Goal: Task Accomplishment & Management: Manage account settings

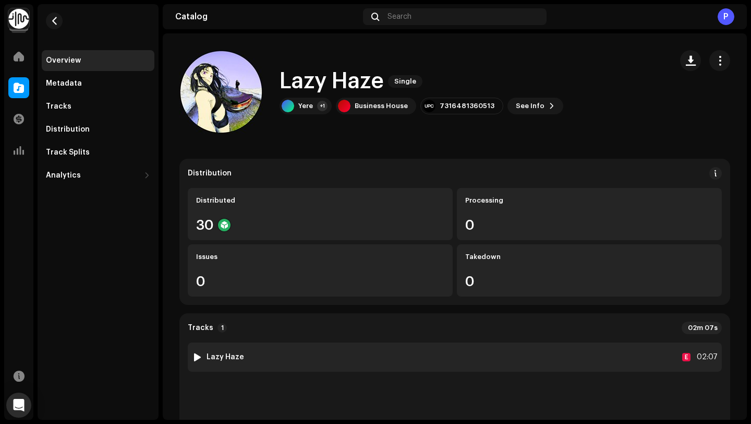
click at [195, 357] on div at bounding box center [198, 357] width 8 height 8
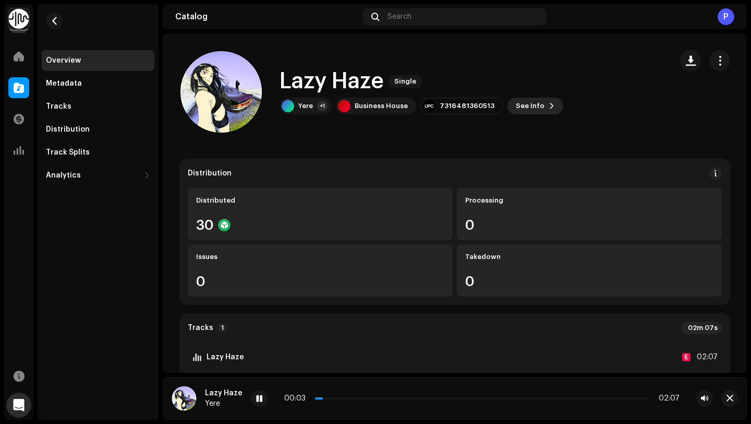
click at [534, 109] on span "See Info" at bounding box center [530, 105] width 29 height 21
click at [559, 72] on div "Lazy Haze 3019851 Metadata Distribution Metadata Language English Release Title…" at bounding box center [375, 212] width 751 height 424
click at [717, 57] on span "button" at bounding box center [720, 60] width 10 height 8
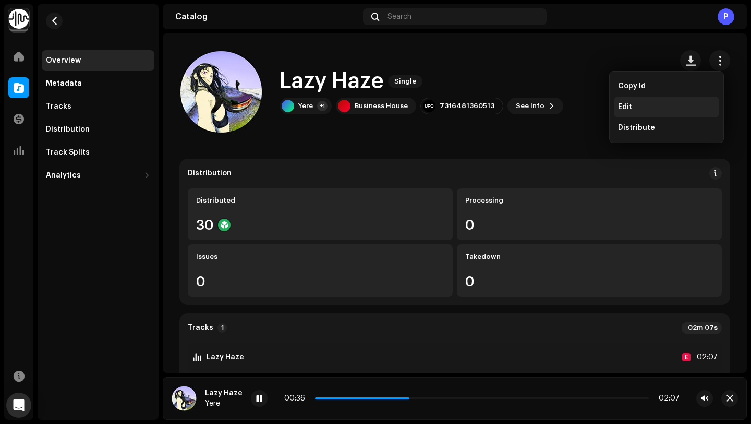
click at [645, 111] on div "Edit" at bounding box center [666, 107] width 105 height 21
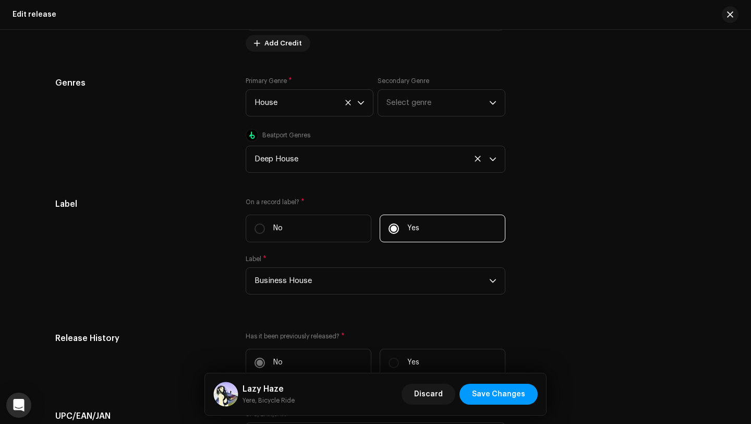
scroll to position [1390, 0]
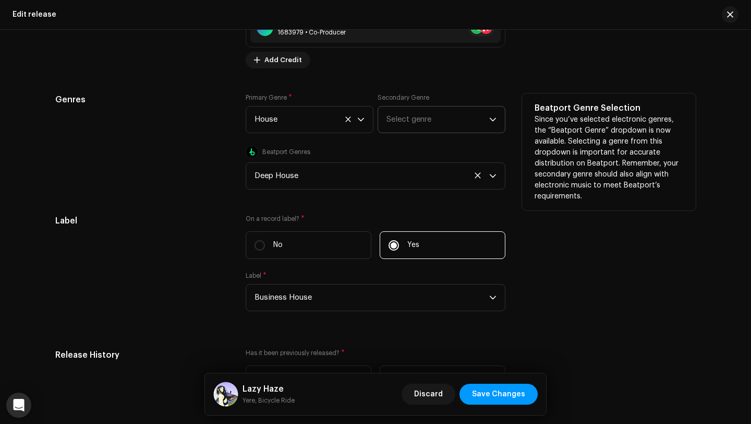
click at [415, 116] on span "Select genre" at bounding box center [438, 119] width 103 height 26
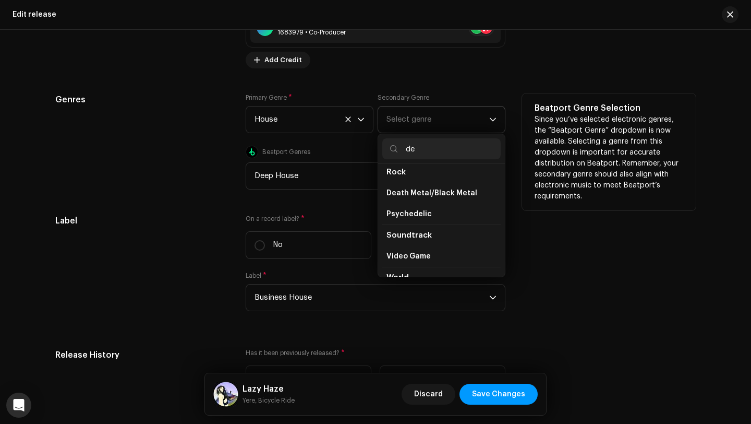
scroll to position [444, 0]
type input "d"
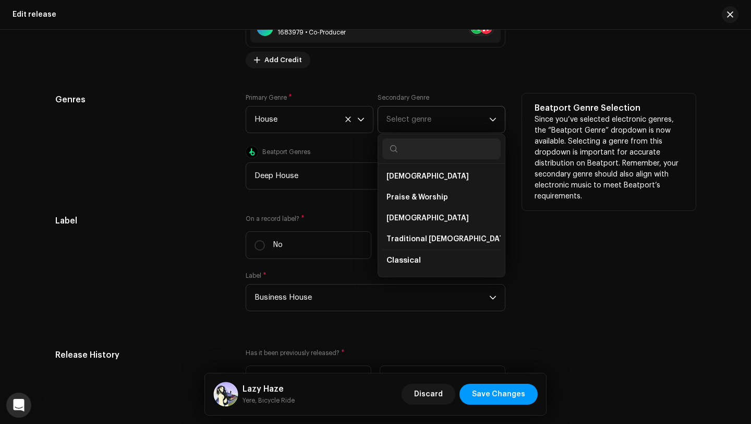
scroll to position [7908, 0]
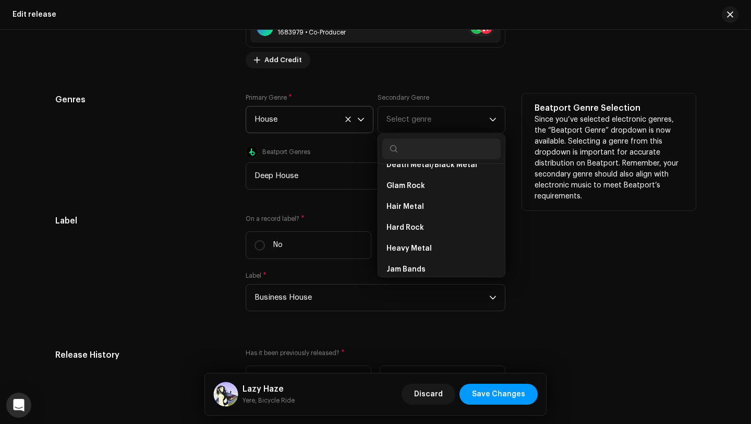
click at [294, 119] on span "House" at bounding box center [306, 119] width 103 height 26
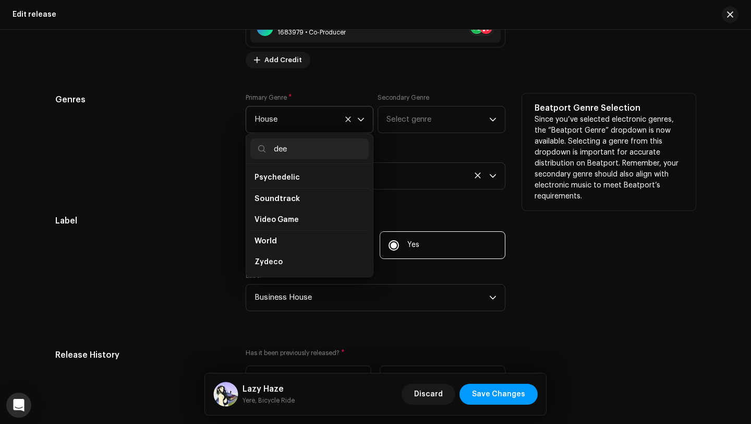
scroll to position [0, 0]
type input "d"
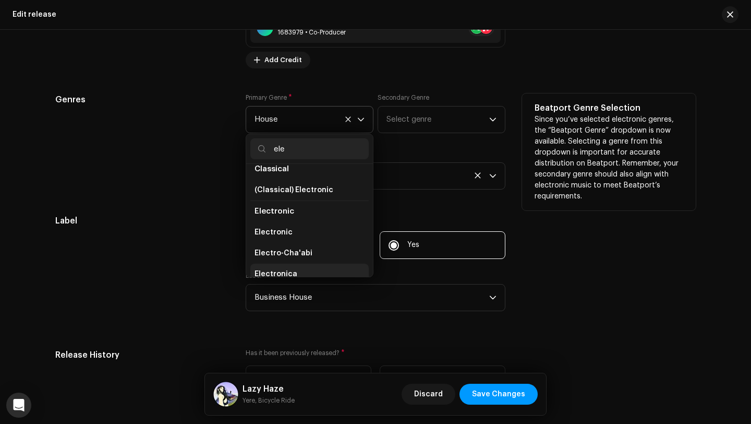
scroll to position [102, 0]
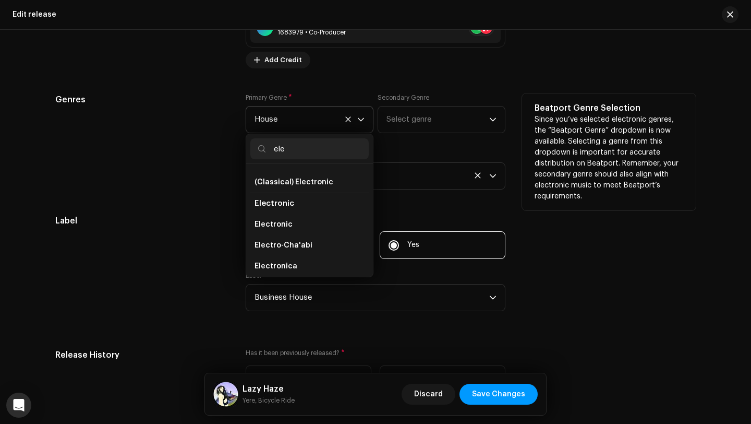
type input "ele"
click at [280, 204] on span "Electronic" at bounding box center [275, 203] width 40 height 8
click at [276, 206] on span "Electronic" at bounding box center [275, 203] width 40 height 8
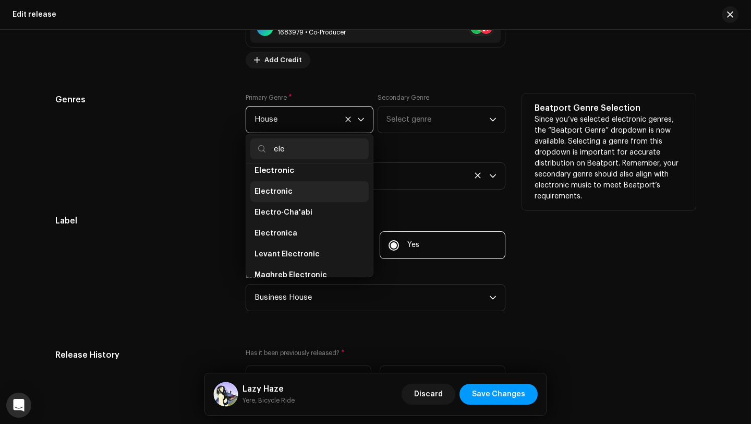
click at [286, 197] on span "Electronic" at bounding box center [274, 191] width 38 height 10
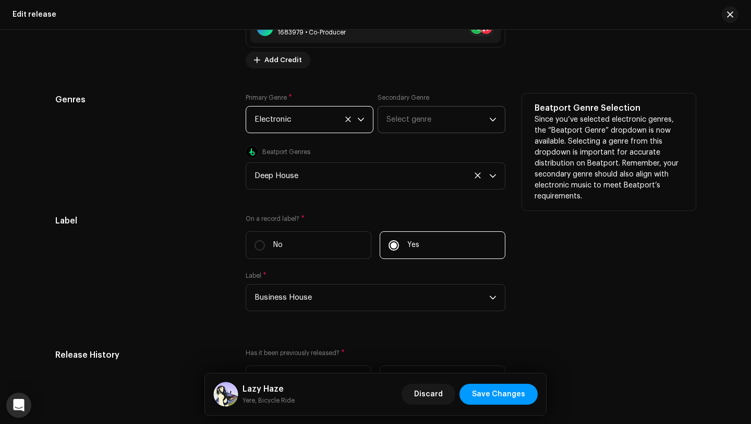
click at [415, 122] on span "Select genre" at bounding box center [438, 119] width 103 height 26
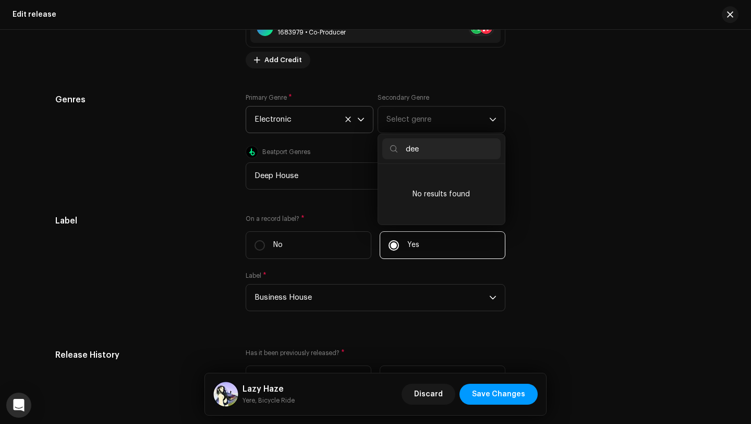
scroll to position [0, 0]
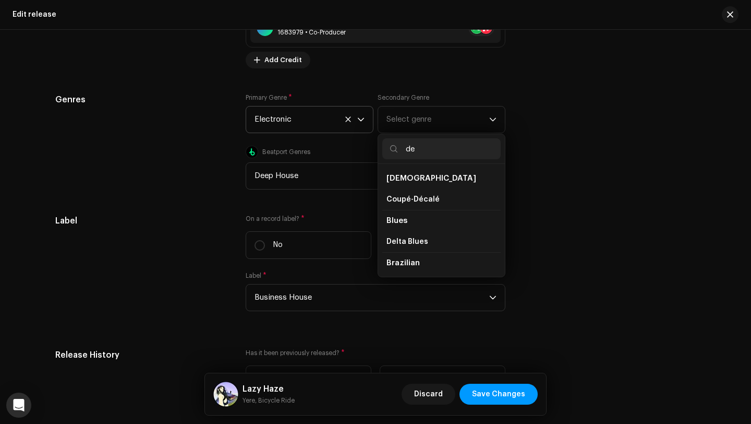
type input "d"
click at [737, 18] on button "button" at bounding box center [730, 14] width 17 height 17
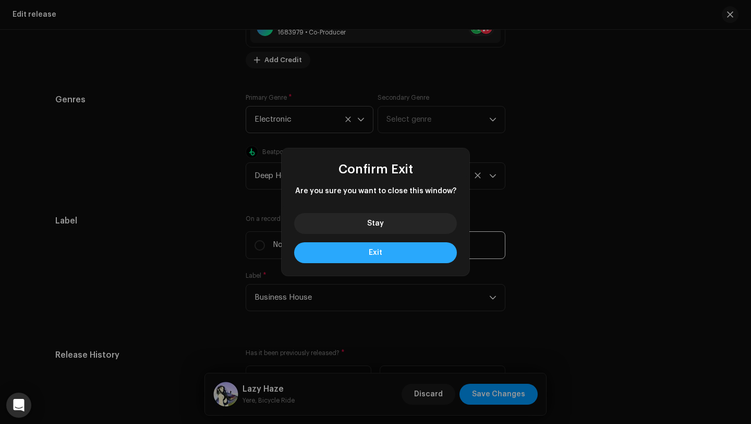
click at [372, 255] on span "Exit" at bounding box center [376, 252] width 14 height 7
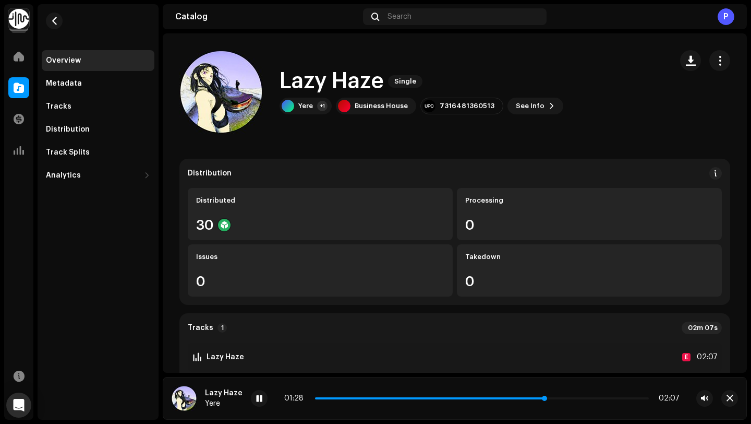
click at [317, 399] on span at bounding box center [430, 398] width 231 height 2
click at [705, 396] on span "button" at bounding box center [704, 398] width 7 height 8
click at [263, 405] on re-a-play-button at bounding box center [259, 398] width 17 height 17
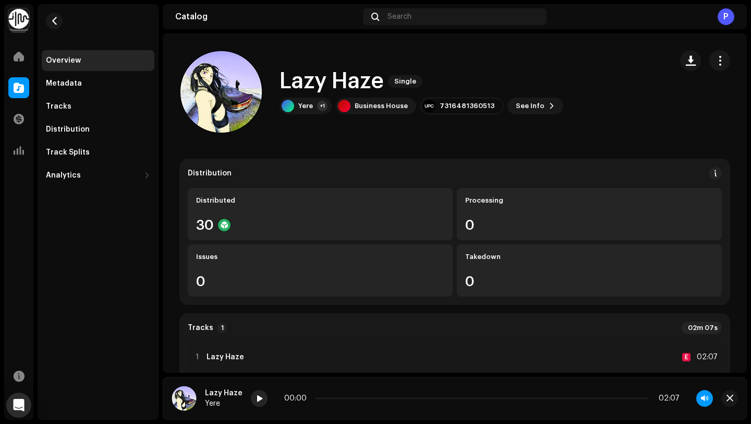
click at [257, 401] on span at bounding box center [259, 398] width 6 height 8
